Goal: Task Accomplishment & Management: Use online tool/utility

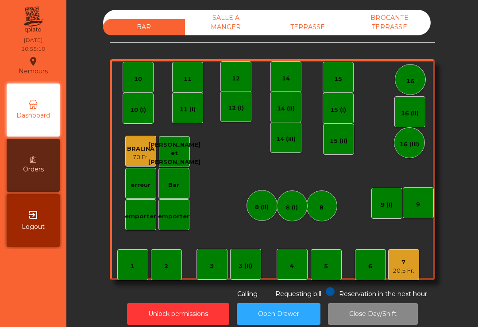
click at [412, 272] on div "20.5 Fr." at bounding box center [403, 271] width 22 height 9
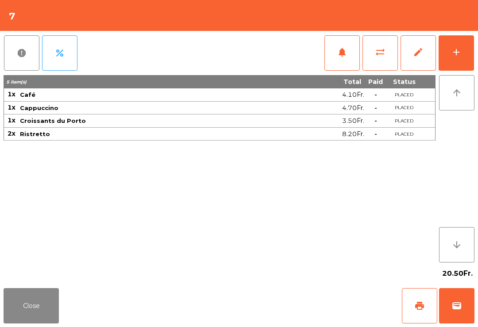
click at [460, 51] on div "add" at bounding box center [456, 52] width 11 height 11
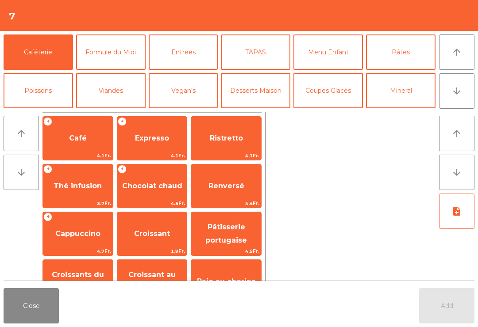
click at [84, 237] on span "Cappuccino" at bounding box center [77, 233] width 45 height 8
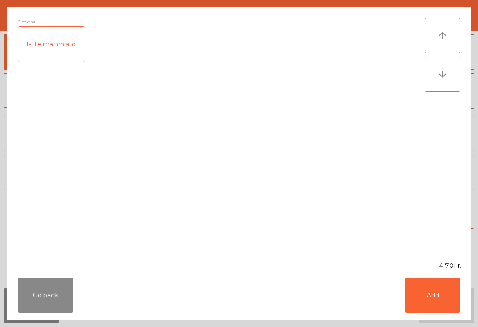
click at [439, 298] on button "Add" at bounding box center [432, 295] width 55 height 35
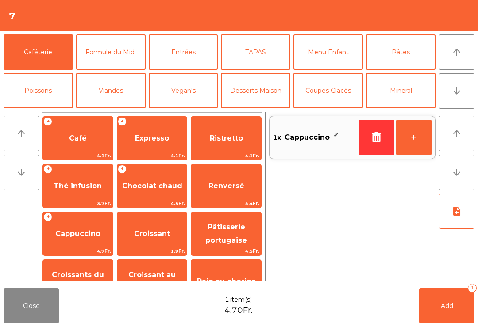
click at [90, 187] on span "Thé infusion" at bounding box center [77, 186] width 48 height 8
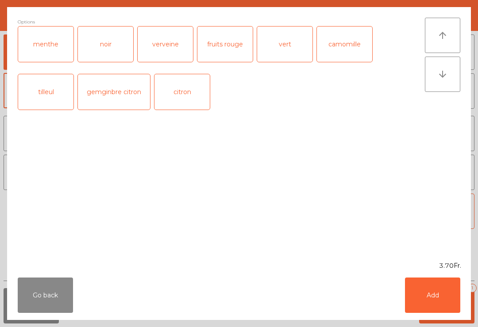
click at [431, 294] on button "Add" at bounding box center [432, 295] width 55 height 35
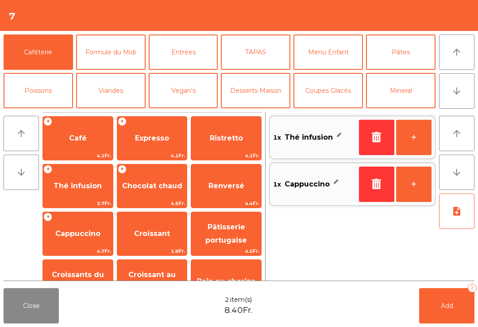
click at [442, 309] on span "Add" at bounding box center [446, 306] width 12 height 8
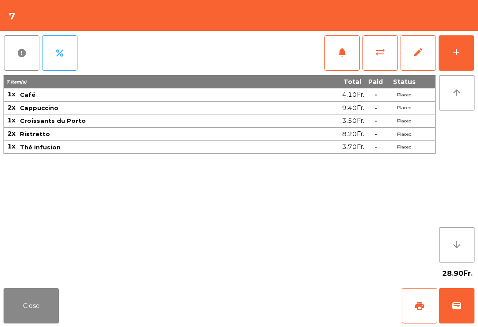
click at [24, 322] on button "Close" at bounding box center [31, 305] width 55 height 35
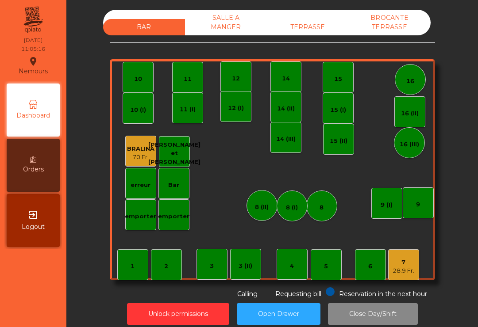
click at [275, 82] on div "14" at bounding box center [285, 76] width 31 height 31
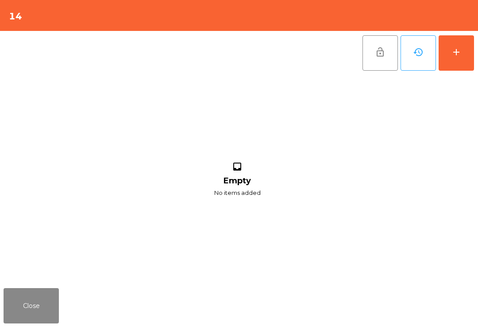
click at [443, 48] on button "add" at bounding box center [455, 52] width 35 height 35
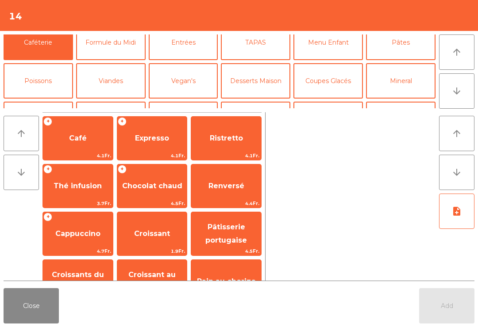
click at [47, 102] on button "Bières" at bounding box center [38, 119] width 69 height 35
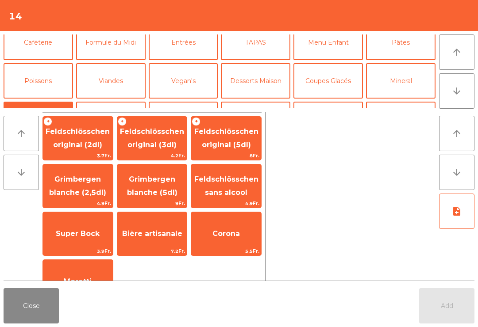
scroll to position [53, 0]
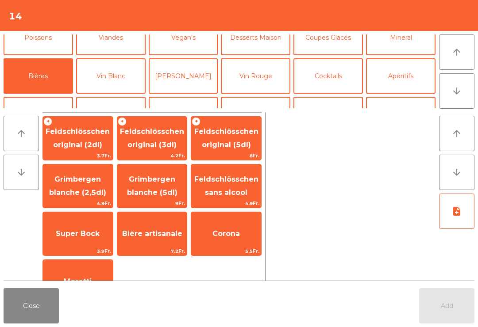
click at [165, 139] on span "Feldschlösschen original (3dl)" at bounding box center [152, 139] width 70 height 38
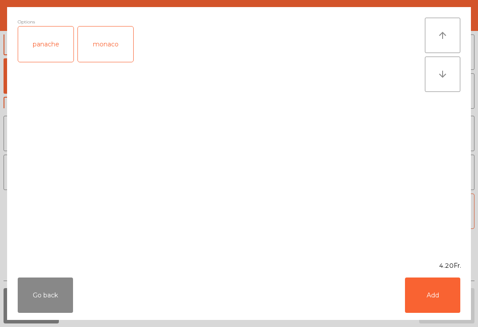
click at [438, 294] on button "Add" at bounding box center [432, 295] width 55 height 35
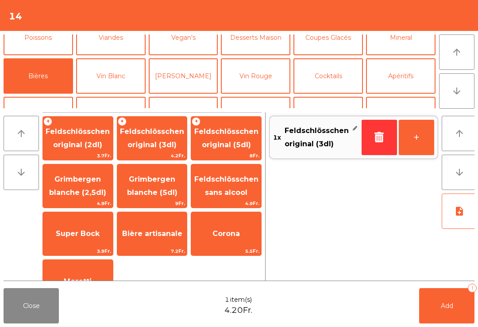
click at [452, 301] on button "Add 1" at bounding box center [446, 305] width 55 height 35
